Goal: Communication & Community: Answer question/provide support

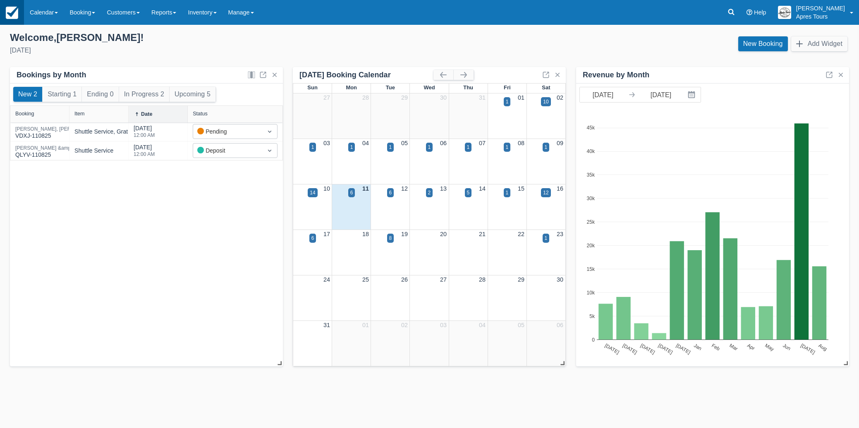
click at [15, 16] on img at bounding box center [12, 13] width 12 height 12
click at [40, 13] on link "Calendar" at bounding box center [44, 12] width 40 height 25
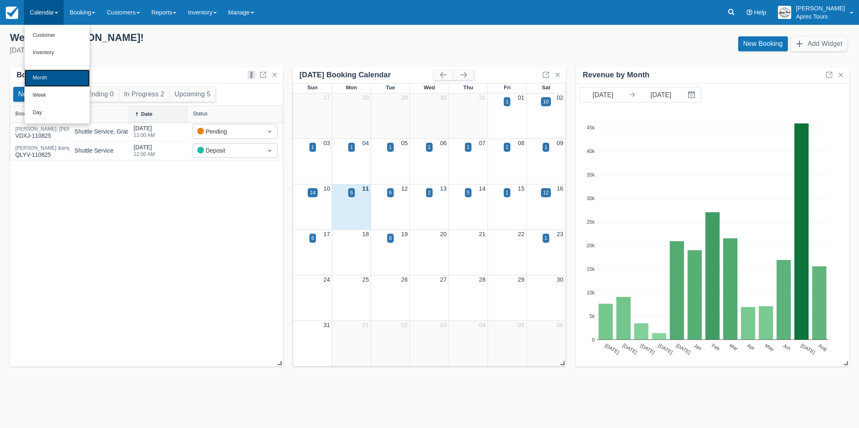
click at [45, 81] on link "Month" at bounding box center [56, 77] width 65 height 17
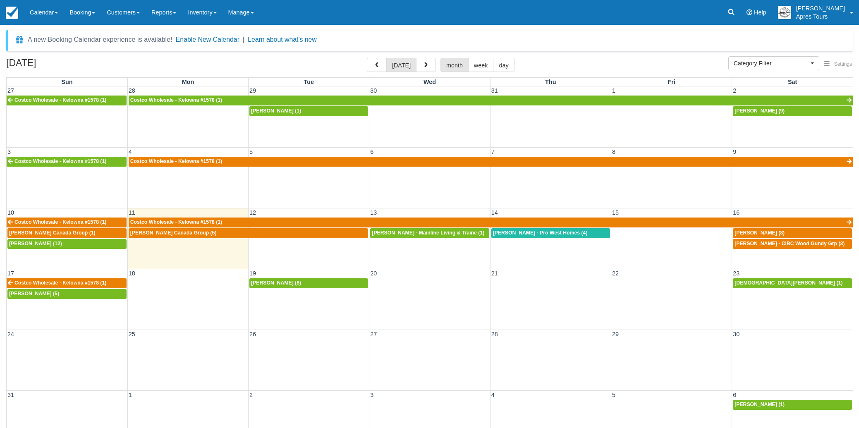
select select
click at [764, 234] on span "Francine Horne (8)" at bounding box center [759, 233] width 50 height 6
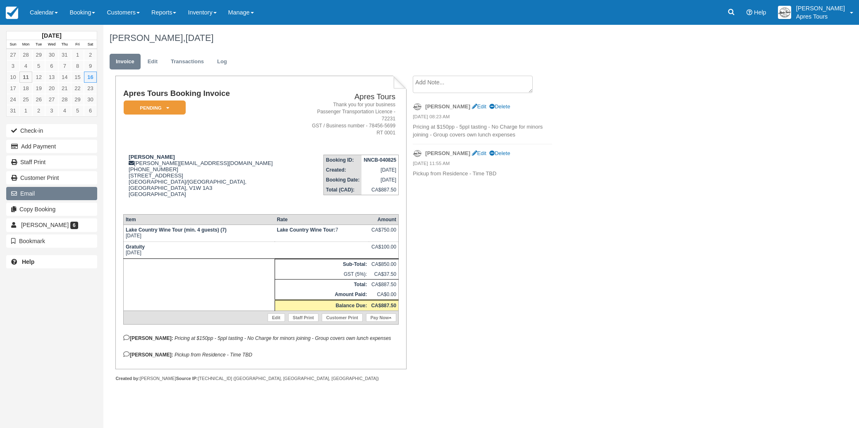
click at [20, 194] on icon "button" at bounding box center [15, 194] width 9 height 6
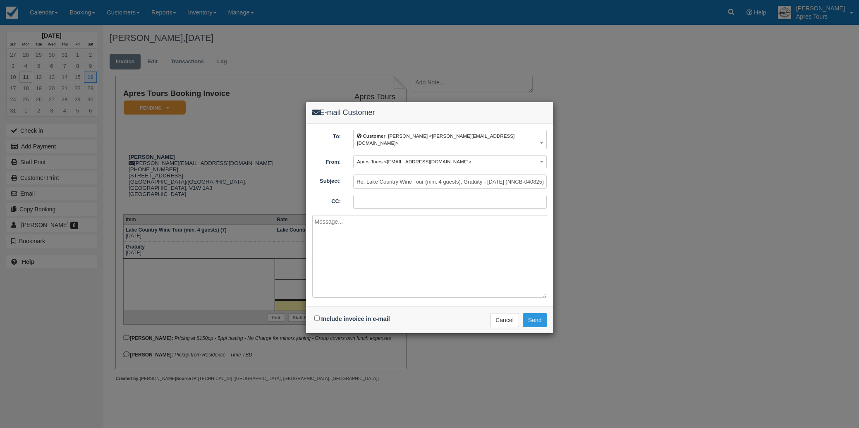
click at [374, 195] on input "CC:" at bounding box center [449, 202] width 193 height 14
type input "[EMAIL_ADDRESS][DOMAIN_NAME]"
click at [315, 315] on input "Include invoice in e-mail" at bounding box center [316, 317] width 5 height 5
checkbox input "true"
click at [351, 218] on textarea at bounding box center [429, 256] width 235 height 83
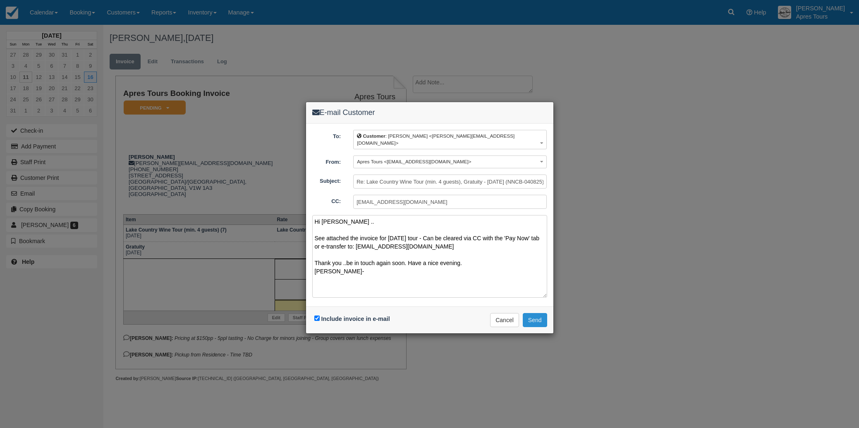
type textarea "Hi [PERSON_NAME] .. See attached the invoice for [DATE] tour - Can be cleared v…"
click at [541, 313] on button "Send" at bounding box center [535, 320] width 24 height 14
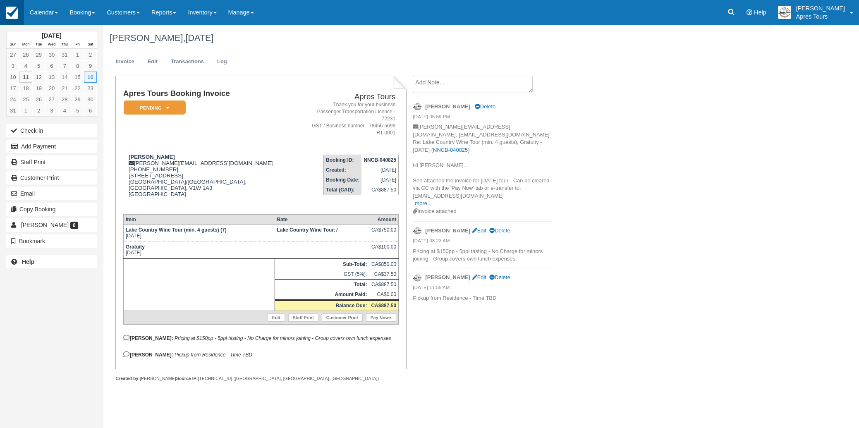
click at [14, 14] on img at bounding box center [12, 13] width 12 height 12
